Goal: Information Seeking & Learning: Learn about a topic

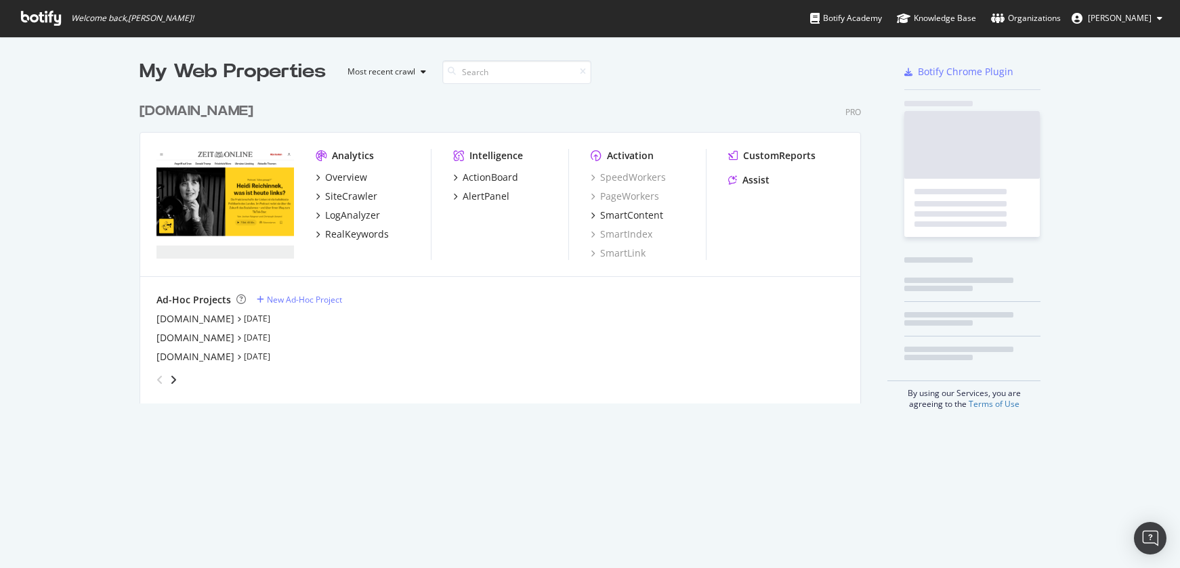
scroll to position [308, 722]
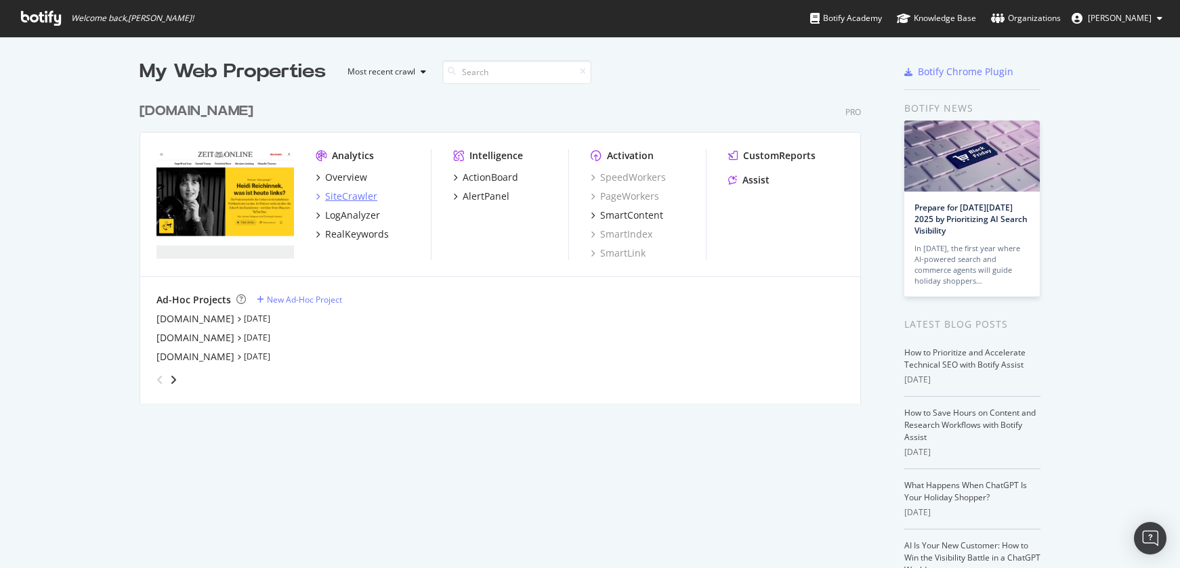
click at [354, 196] on div "SiteCrawler" at bounding box center [351, 197] width 52 height 14
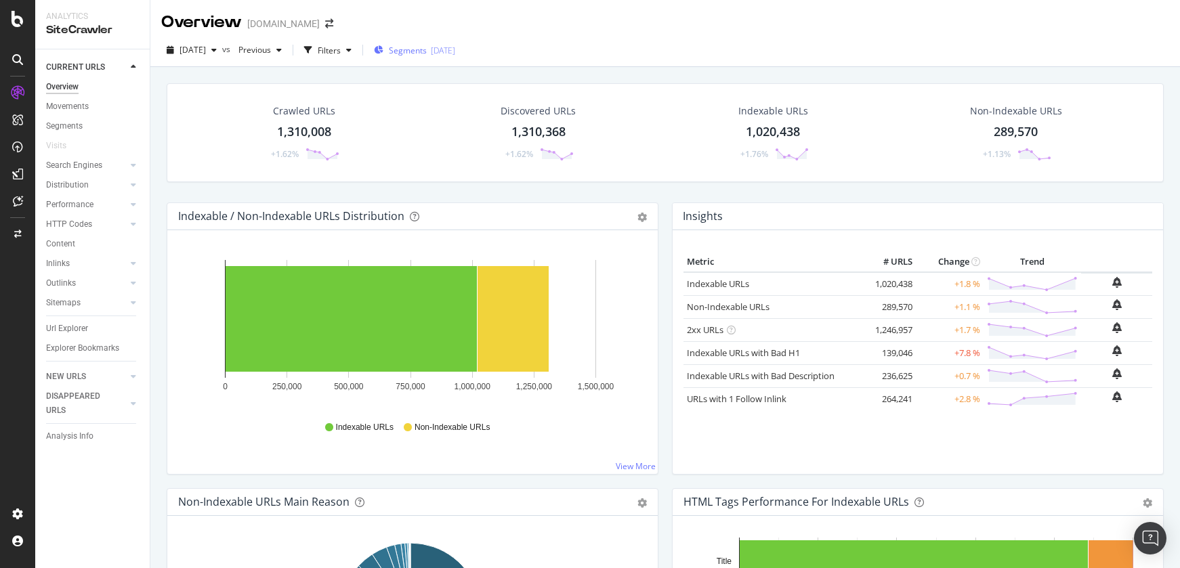
click at [421, 49] on span "Segments" at bounding box center [408, 51] width 38 height 12
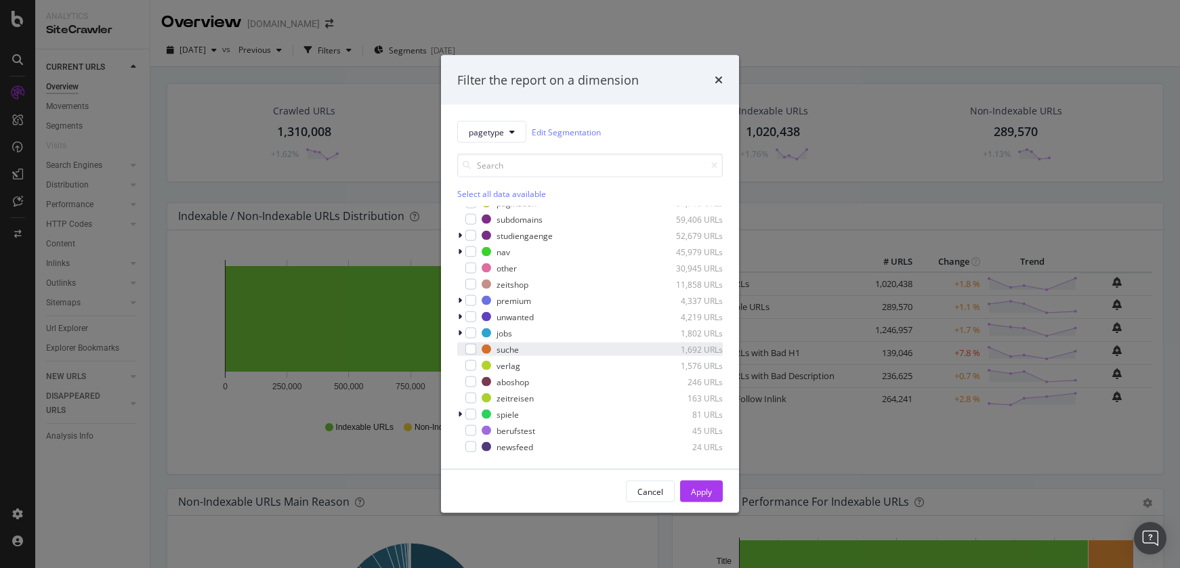
scroll to position [92, 0]
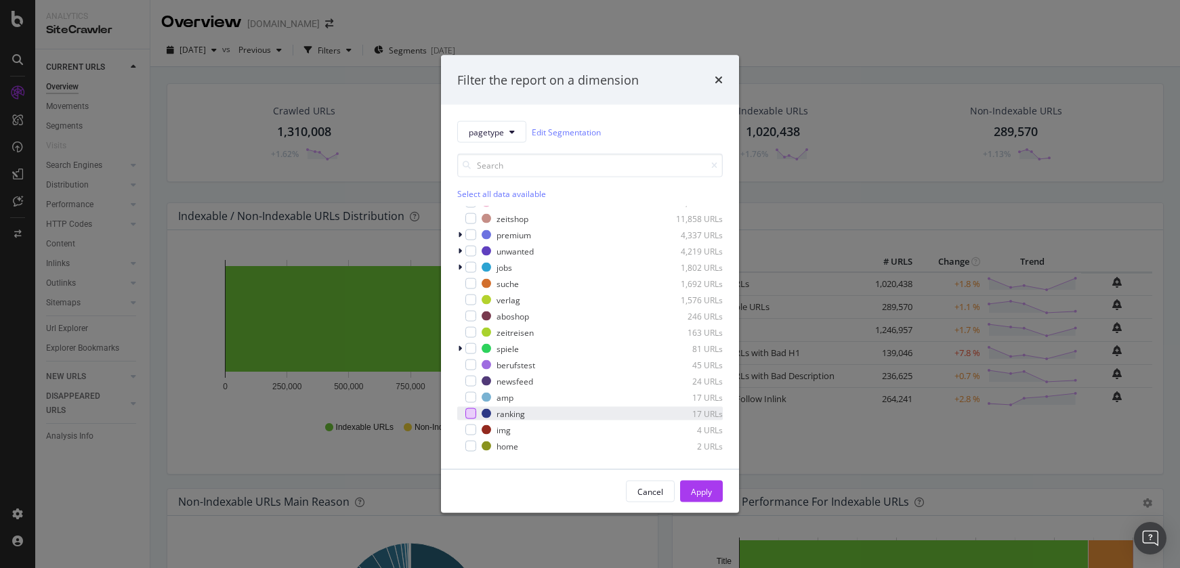
click at [470, 413] on div "modal" at bounding box center [470, 413] width 11 height 11
click at [703, 493] on div "Apply" at bounding box center [701, 492] width 21 height 12
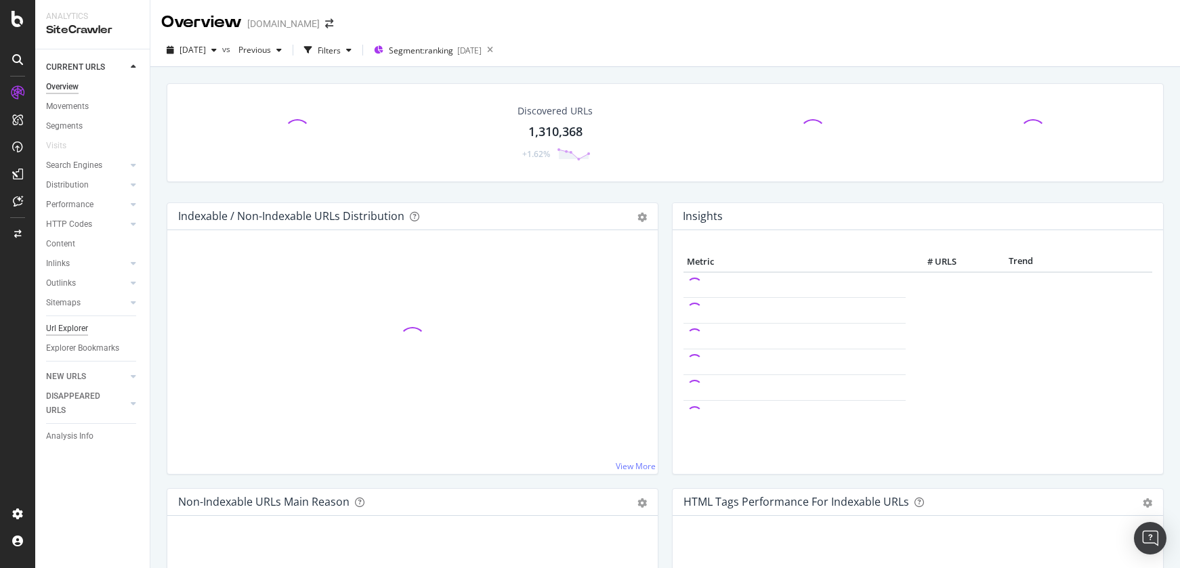
click at [77, 331] on div "Url Explorer" at bounding box center [67, 329] width 42 height 14
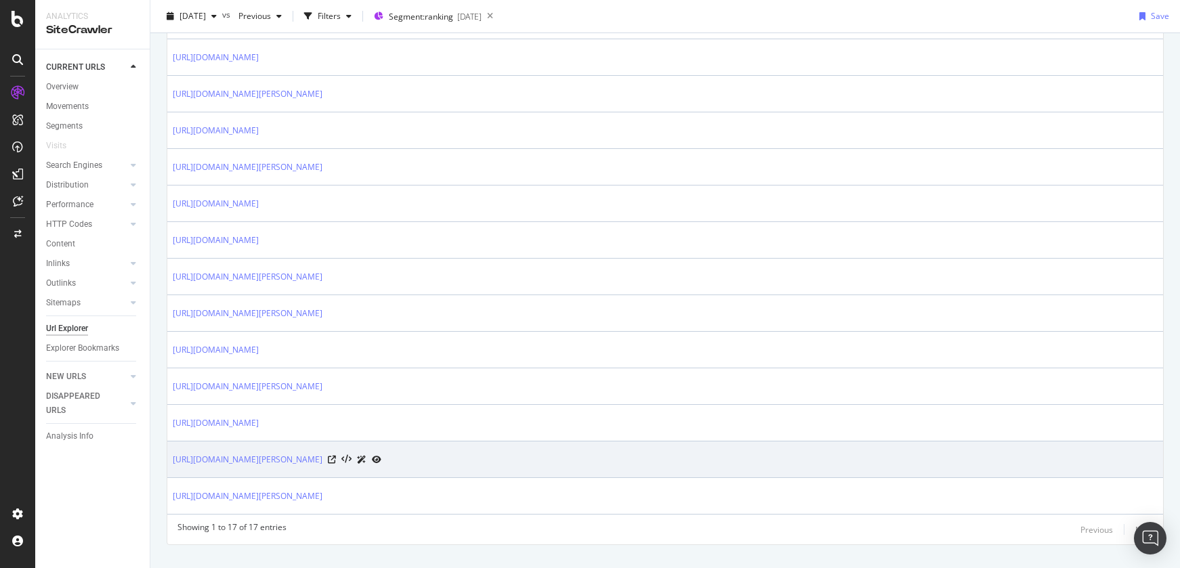
scroll to position [511, 0]
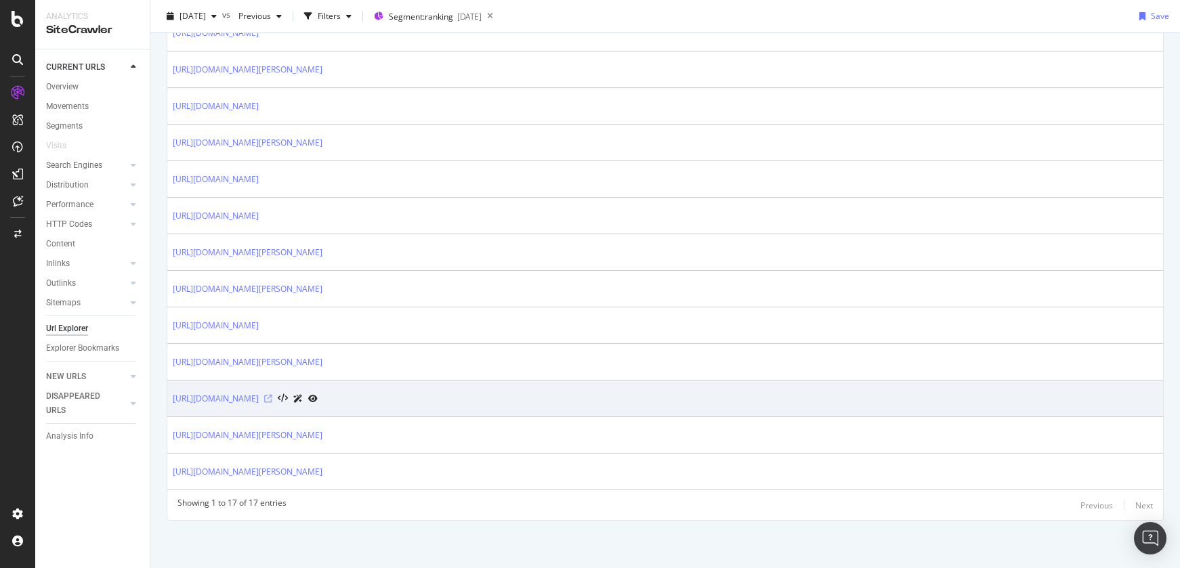
click at [272, 398] on icon at bounding box center [268, 399] width 8 height 8
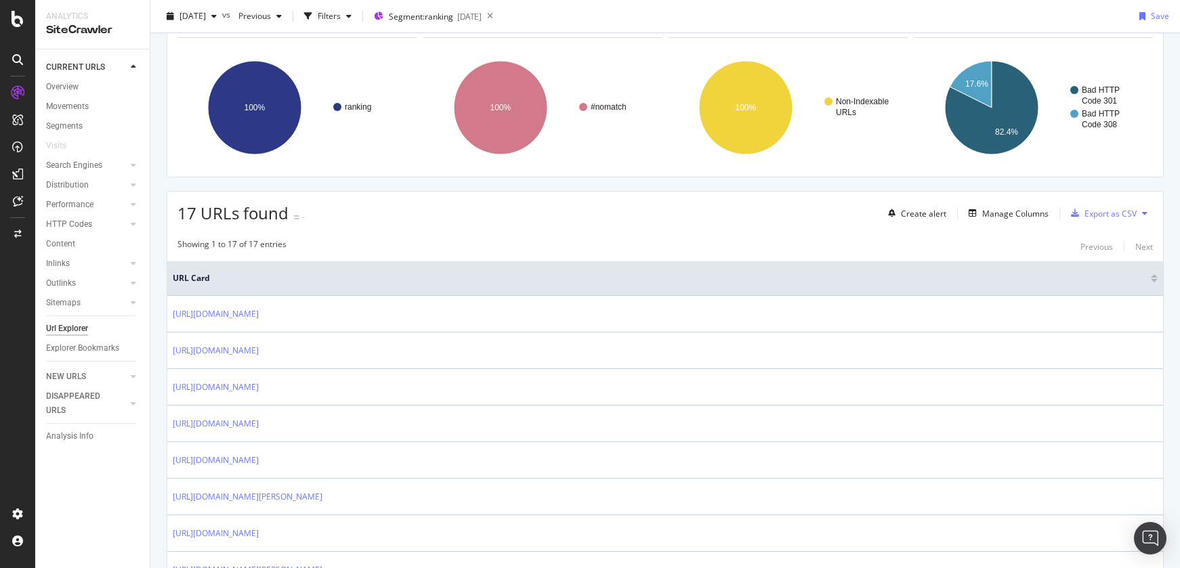
scroll to position [80, 0]
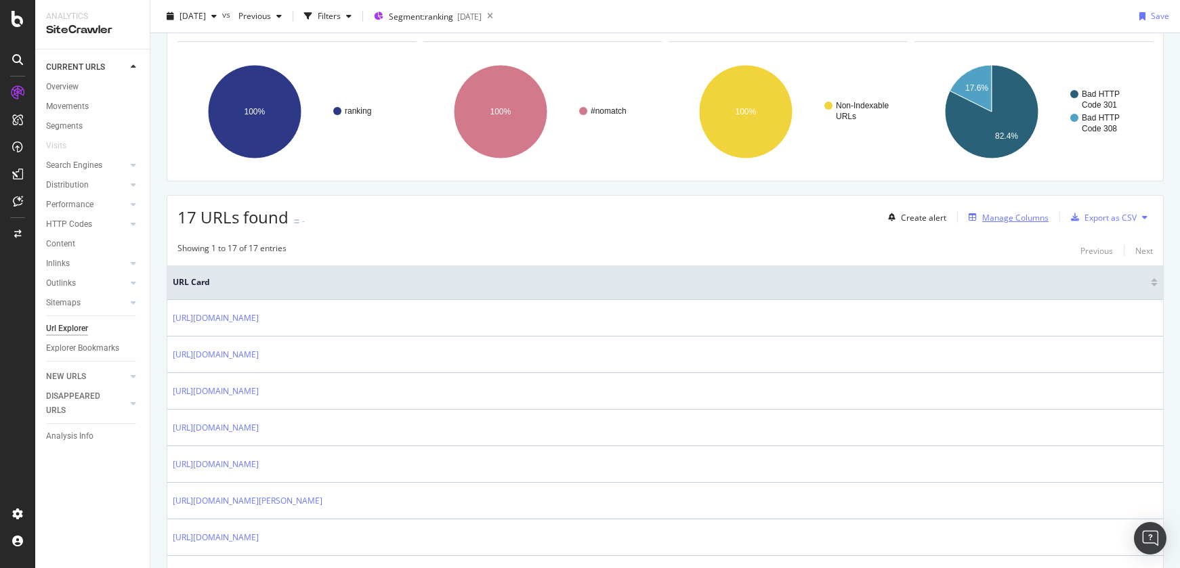
click at [1010, 217] on div "Manage Columns" at bounding box center [1015, 218] width 66 height 12
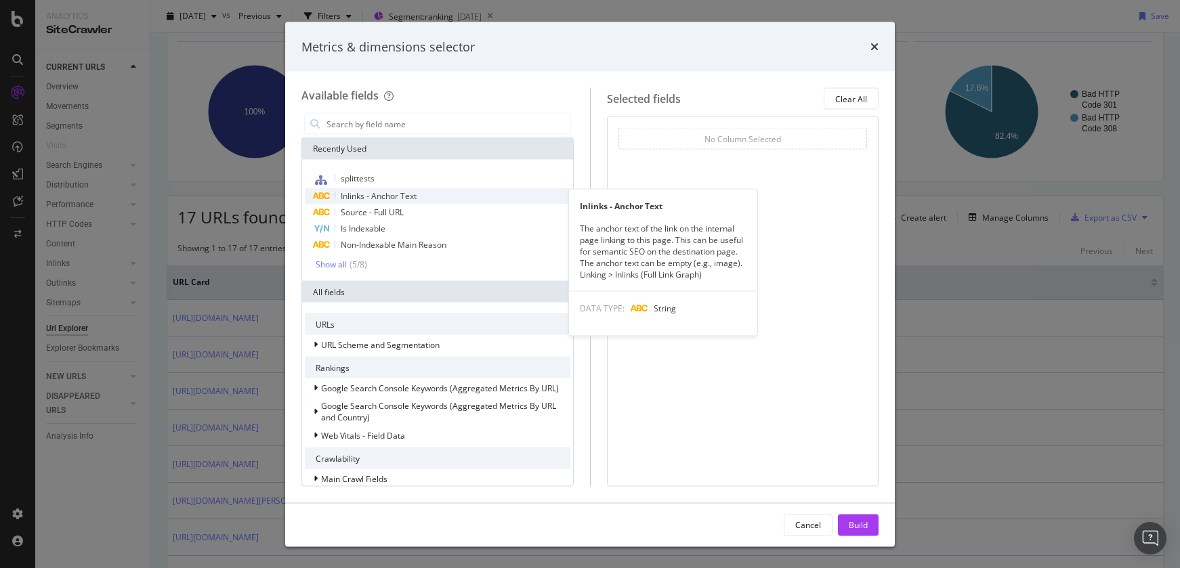
click at [415, 199] on span "Inlinks - Anchor Text" at bounding box center [379, 196] width 76 height 12
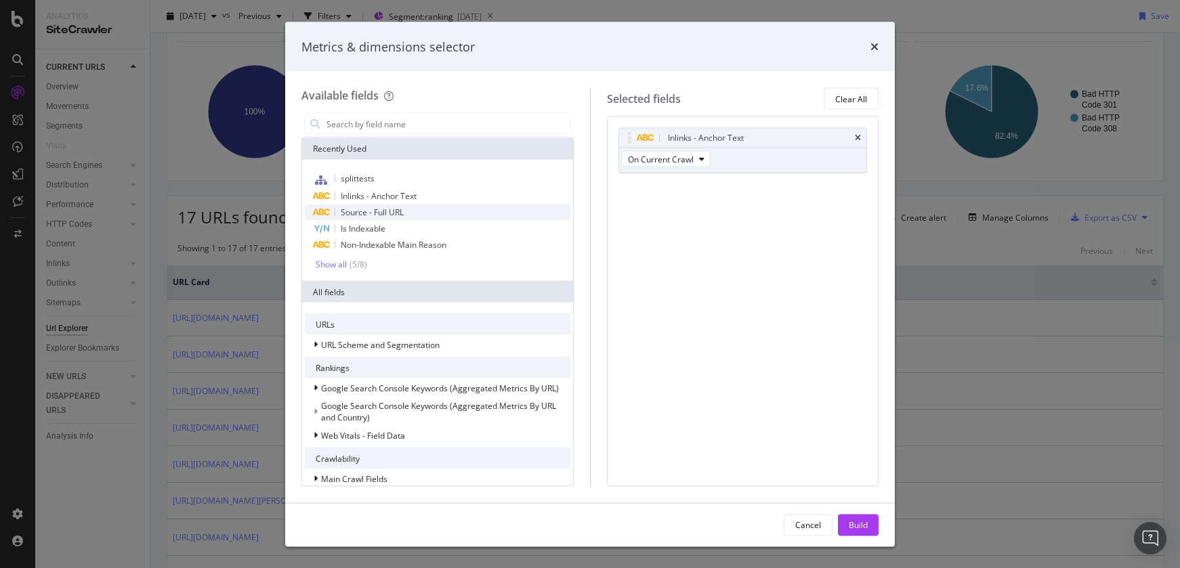
click at [419, 211] on div "Source - Full URL" at bounding box center [438, 213] width 266 height 16
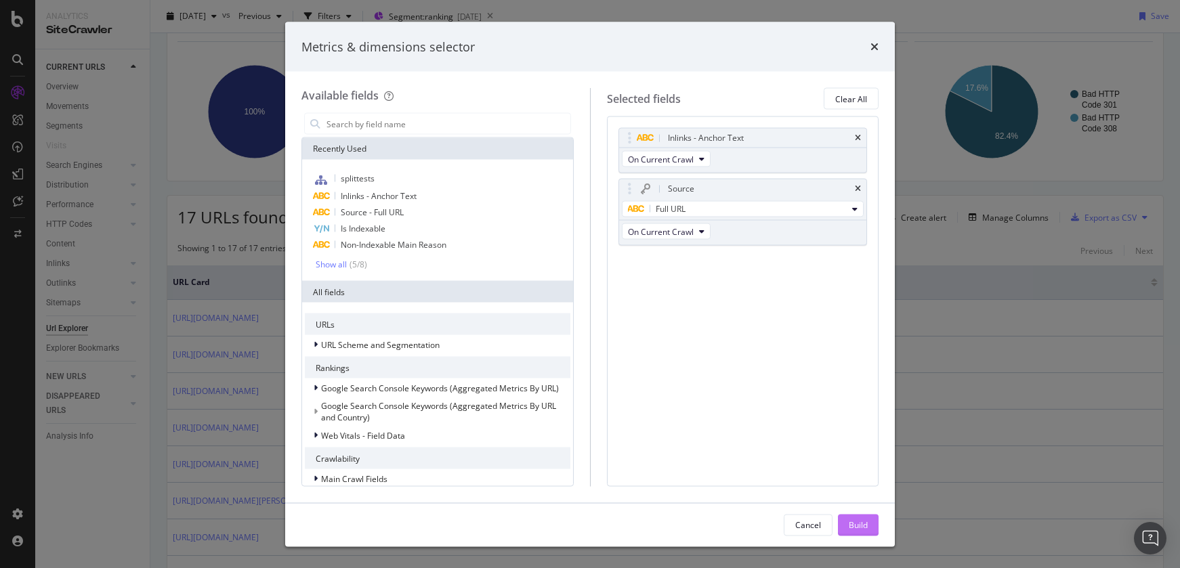
click at [852, 522] on div "Build" at bounding box center [858, 525] width 19 height 12
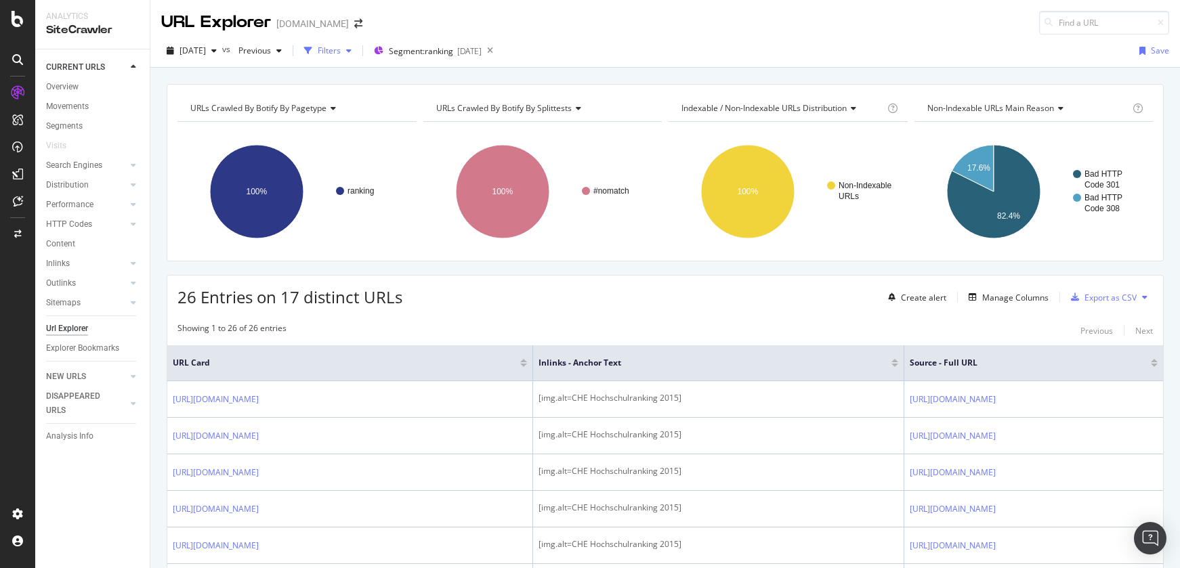
click at [357, 58] on div "Filters" at bounding box center [328, 51] width 58 height 20
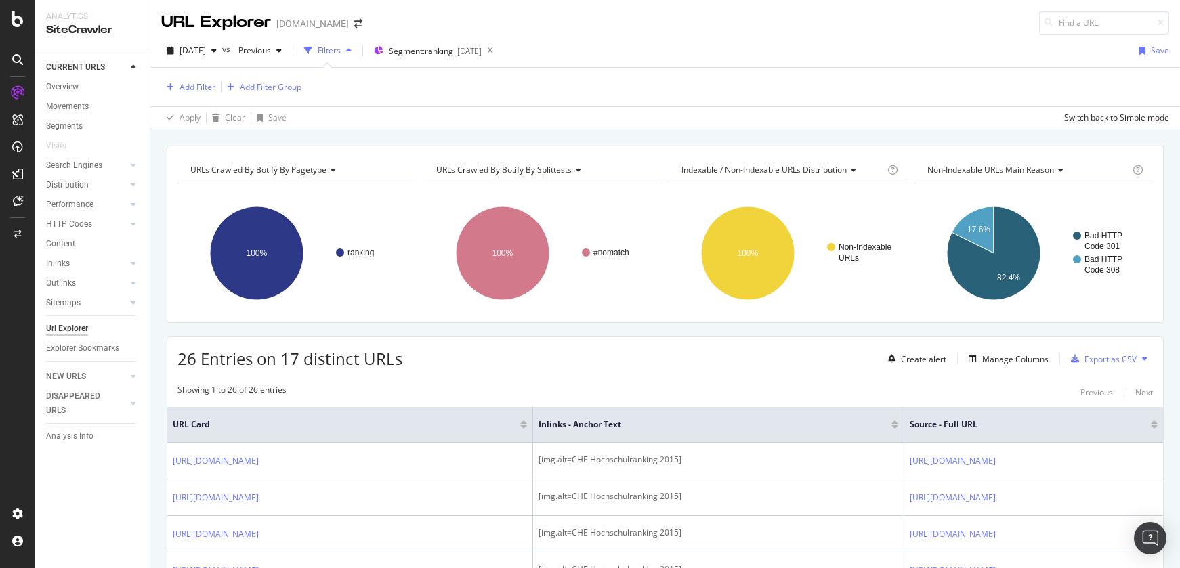
click at [185, 89] on div "Add Filter" at bounding box center [197, 87] width 36 height 12
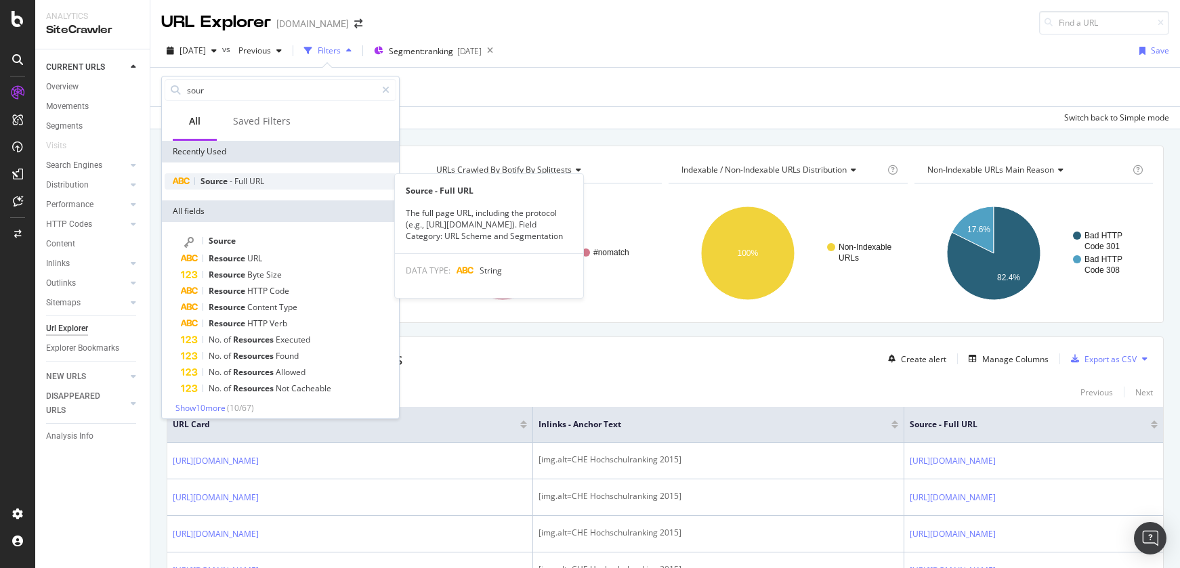
type input "sour"
click at [301, 184] on div "Source - Full URL" at bounding box center [281, 181] width 232 height 16
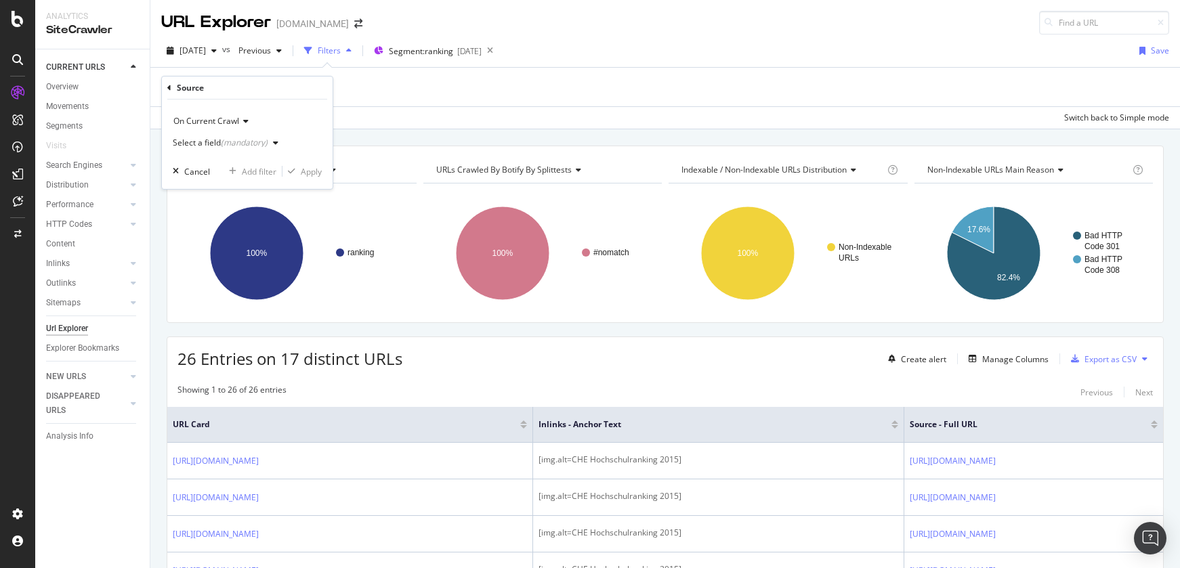
click at [206, 140] on div "Select a field (mandatory)" at bounding box center [220, 143] width 95 height 8
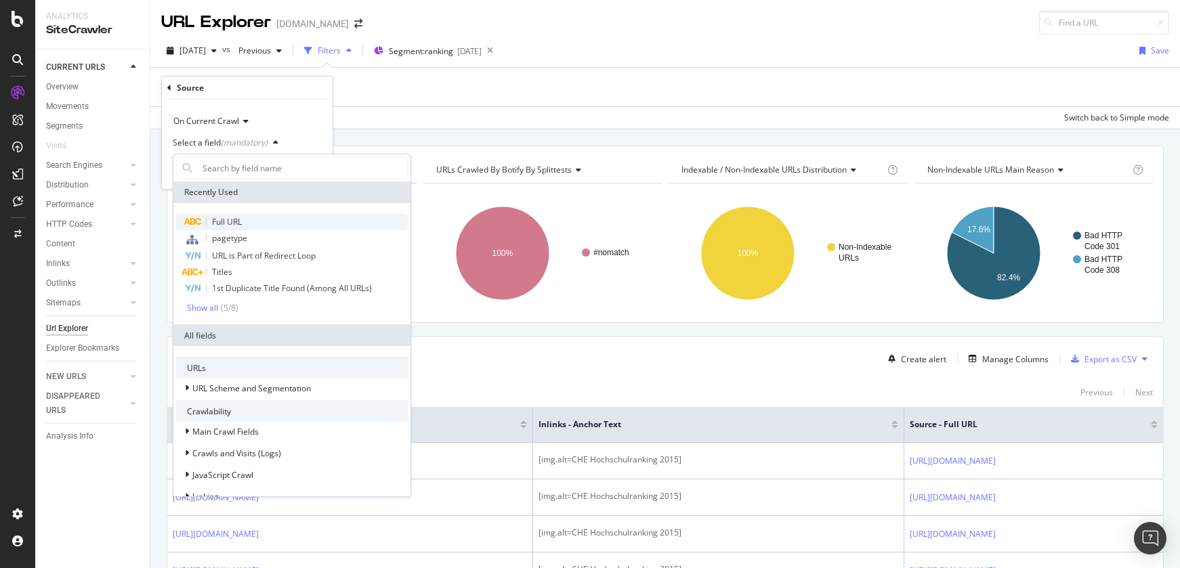
click at [228, 219] on span "Full URL" at bounding box center [227, 222] width 30 height 12
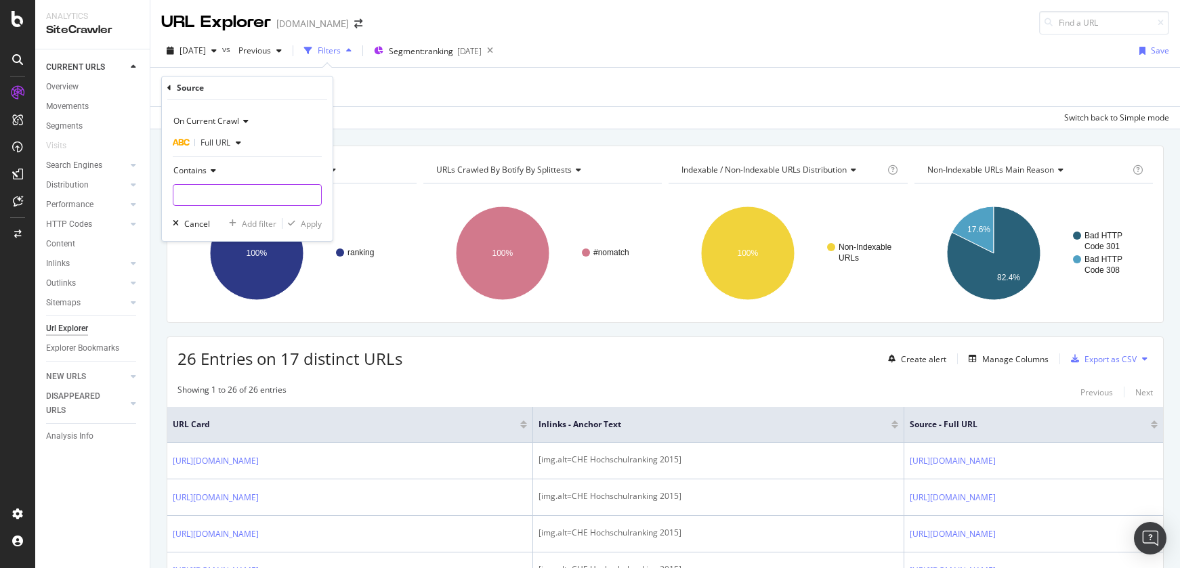
click at [219, 198] on input "text" at bounding box center [247, 195] width 148 height 22
type input "h"
type input "[DOMAIN_NAME]"
click at [314, 224] on div "Apply" at bounding box center [311, 224] width 21 height 12
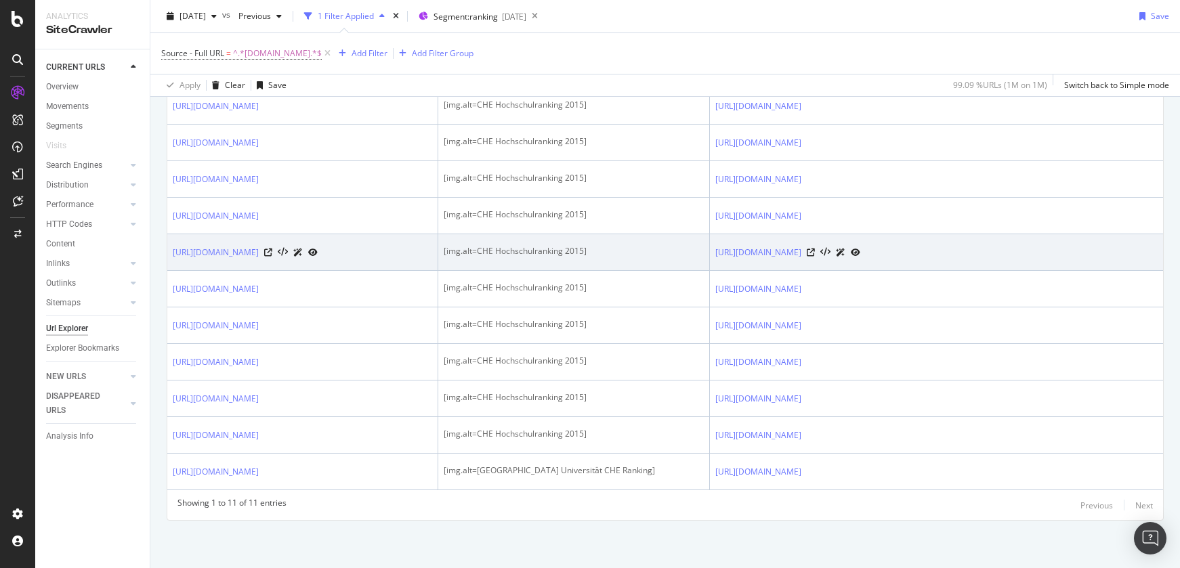
scroll to position [421, 0]
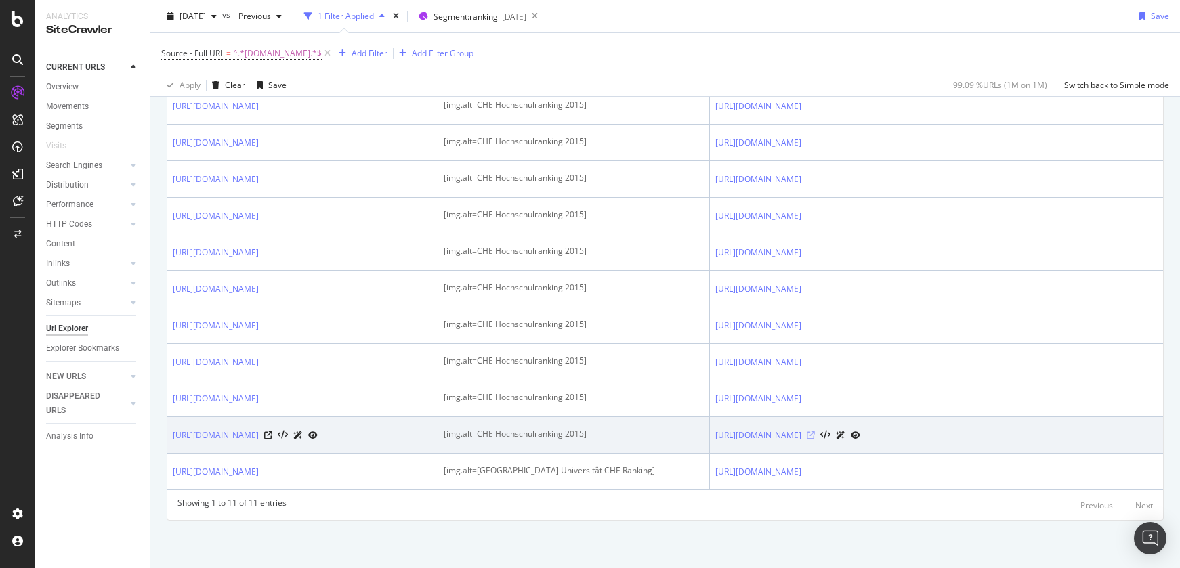
click at [815, 436] on icon at bounding box center [811, 435] width 8 height 8
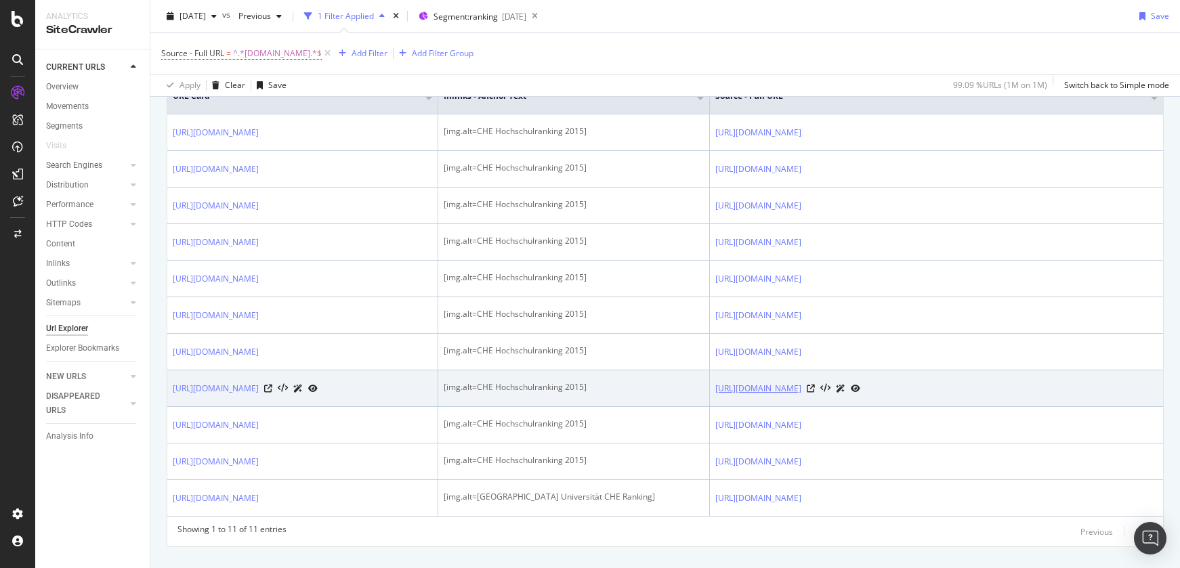
scroll to position [328, 0]
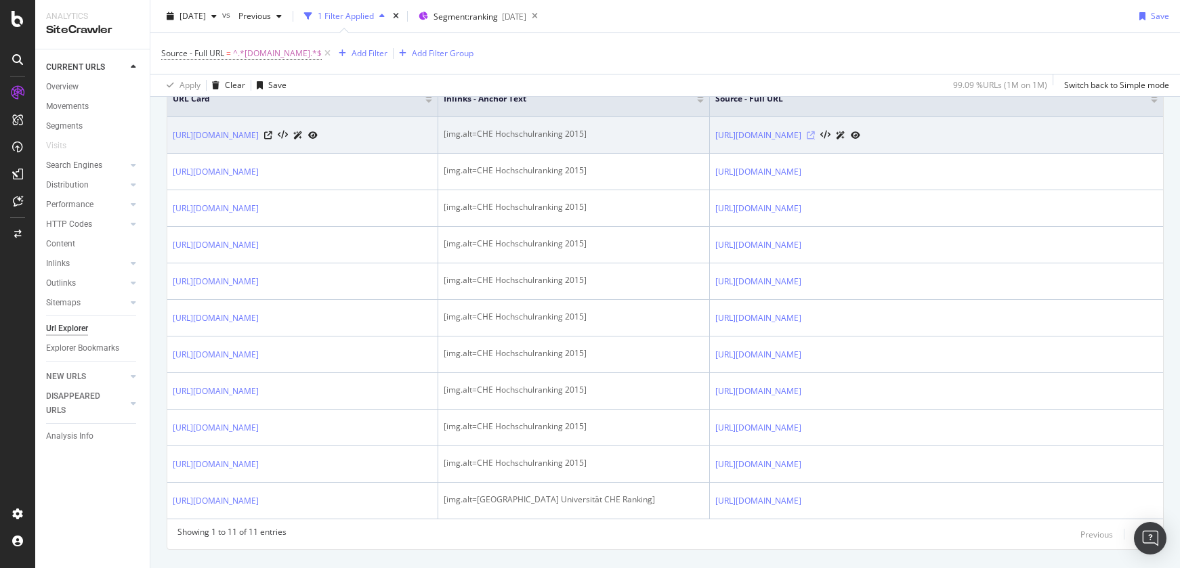
click at [815, 140] on icon at bounding box center [811, 135] width 8 height 8
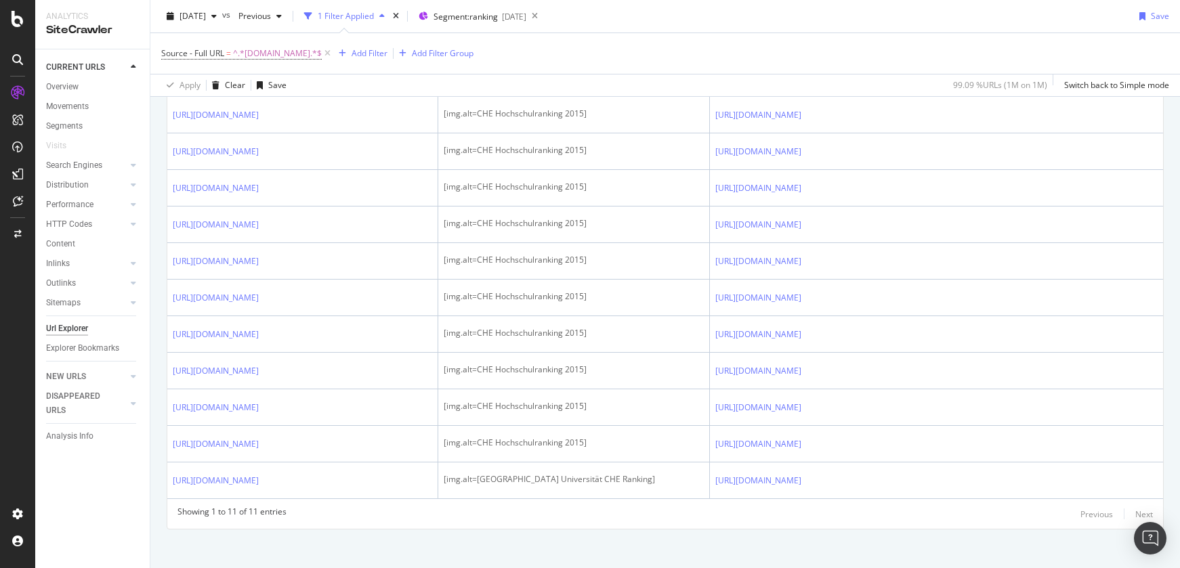
scroll to position [421, 0]
